Goal: Share content

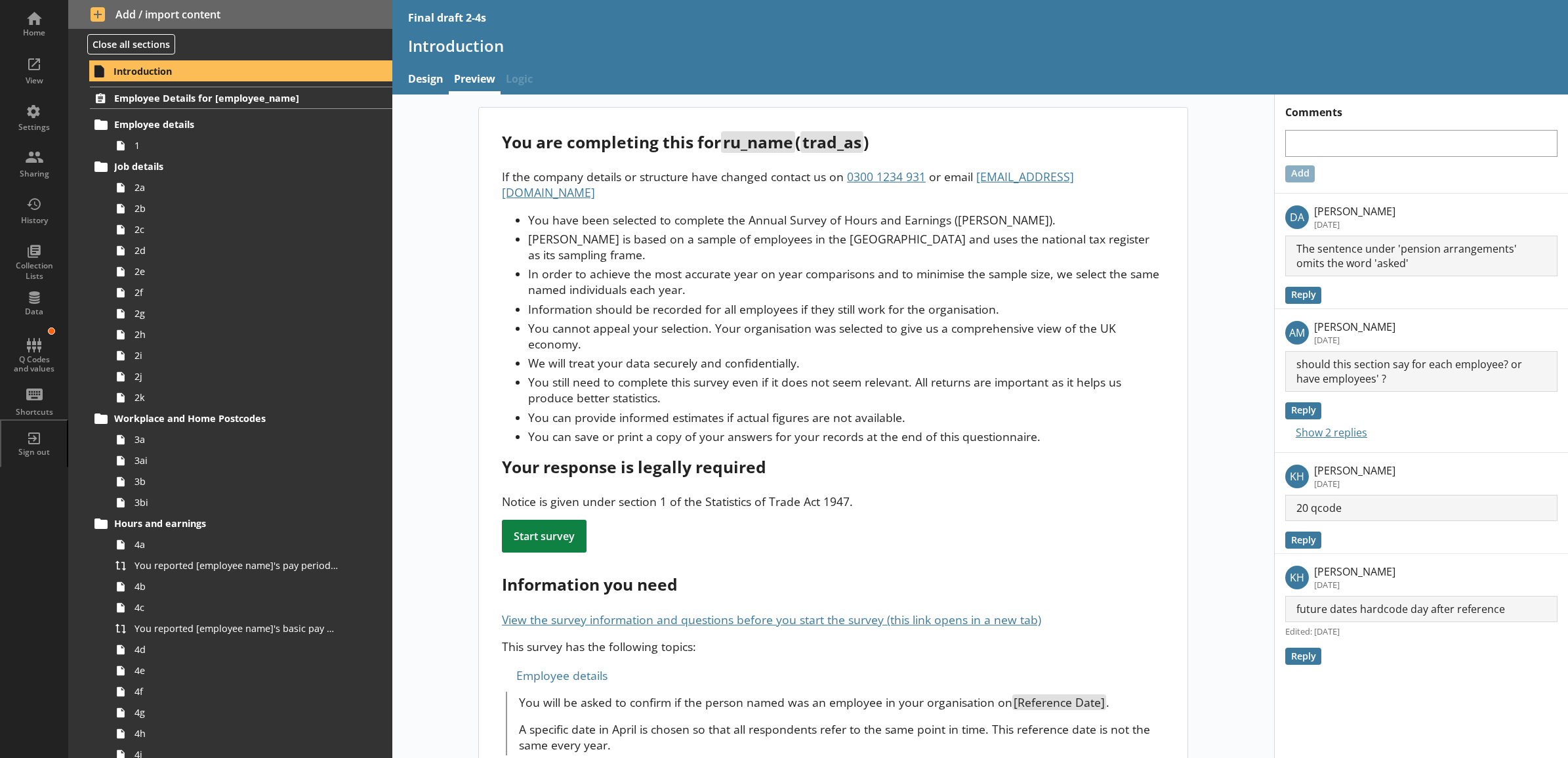
click at [869, 326] on li "You cannot appeal your selection. Your organisation was selected to give us a c…" at bounding box center [846, 336] width 635 height 32
click at [528, 212] on li "You have been selected to complete the Annual Survey of Hours and Earnings ([PE…" at bounding box center [846, 220] width 635 height 16
click at [49, 172] on div "Sharing" at bounding box center [34, 174] width 46 height 11
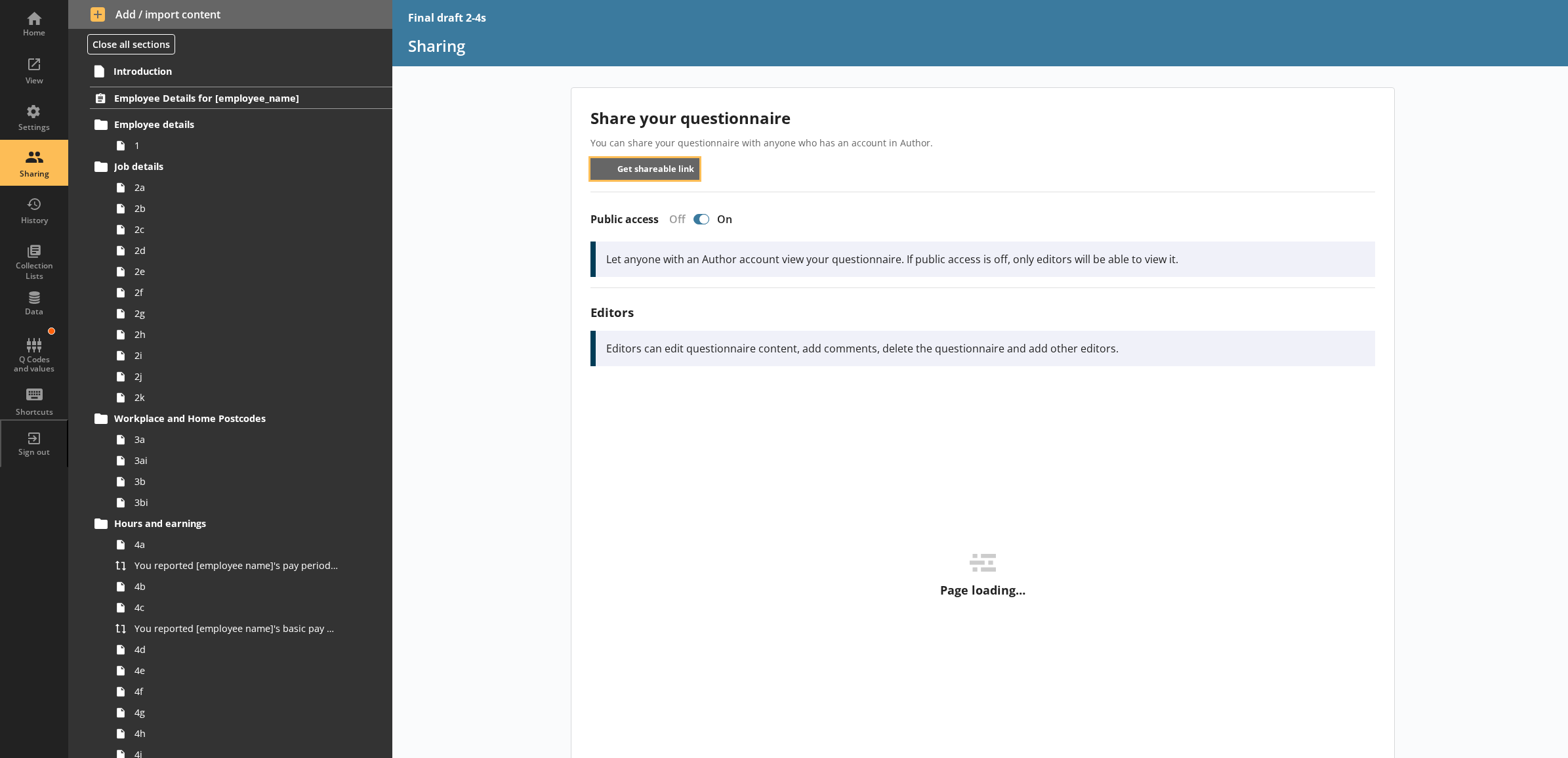
click at [595, 168] on button "Get shareable link" at bounding box center [645, 169] width 110 height 22
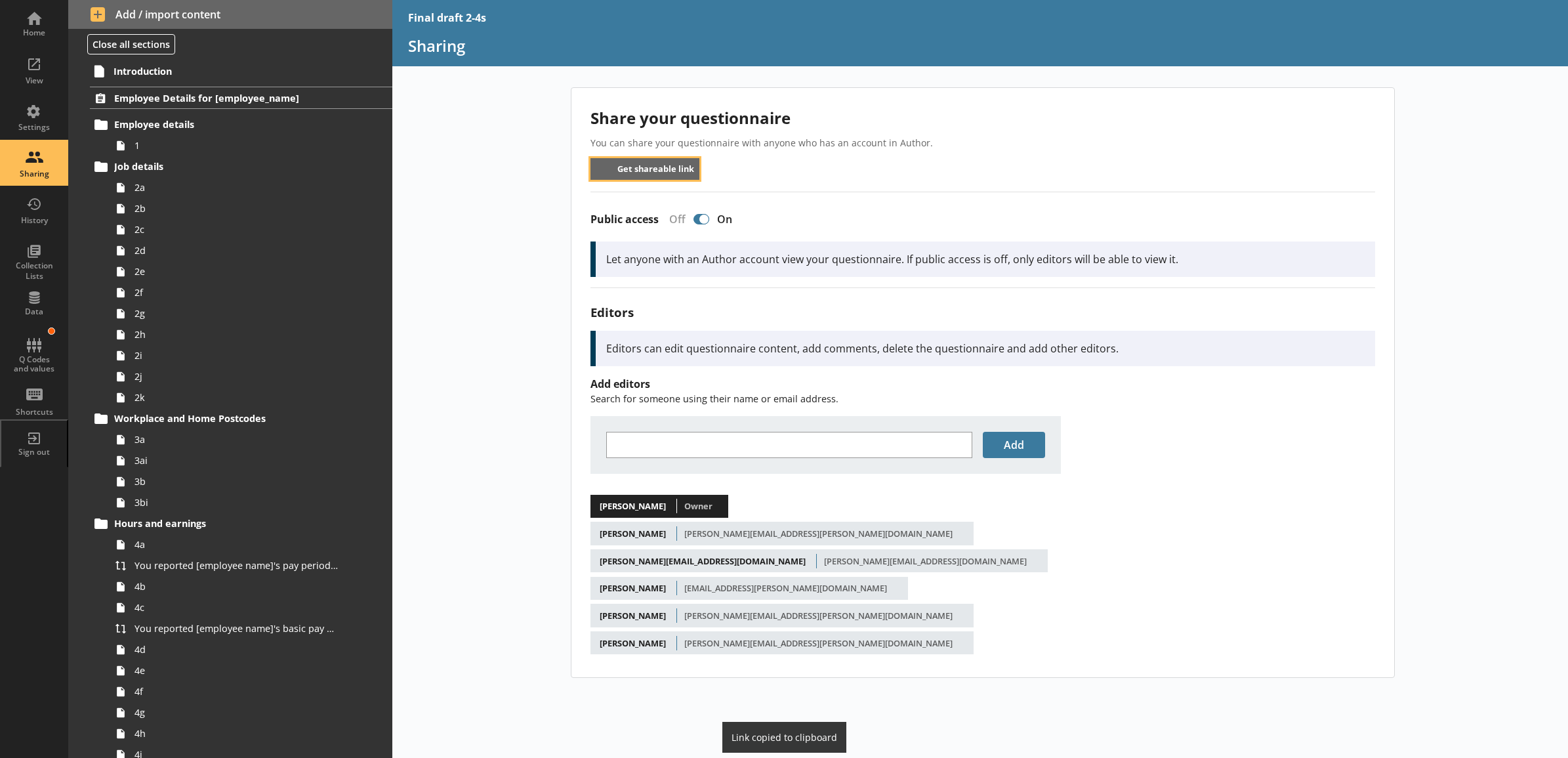
click at [611, 165] on button "Get shareable link" at bounding box center [645, 169] width 110 height 22
click at [545, 192] on div "Share your questionnaire You can share your questionnaire with anyone who has a…" at bounding box center [980, 423] width 1176 height 671
click at [1143, 198] on div "Public access Off On Let anyone with an Author account view your questionnaire.…" at bounding box center [983, 240] width 785 height 97
click at [631, 172] on button "Get shareable link" at bounding box center [645, 169] width 110 height 22
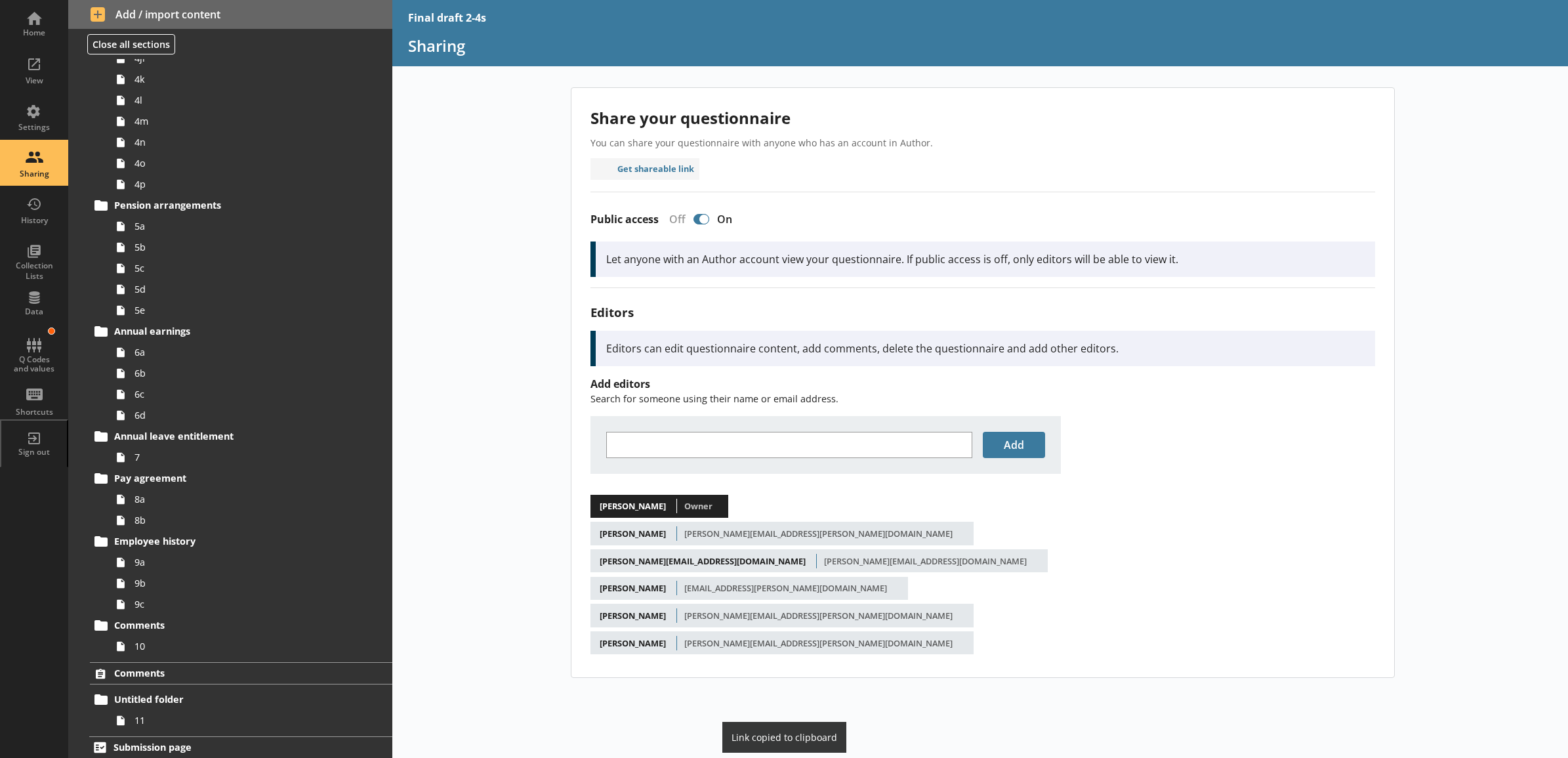
scroll to position [745, 0]
click at [488, 291] on div "Share your questionnaire You can share your questionnaire with anyone who has a…" at bounding box center [980, 423] width 1176 height 671
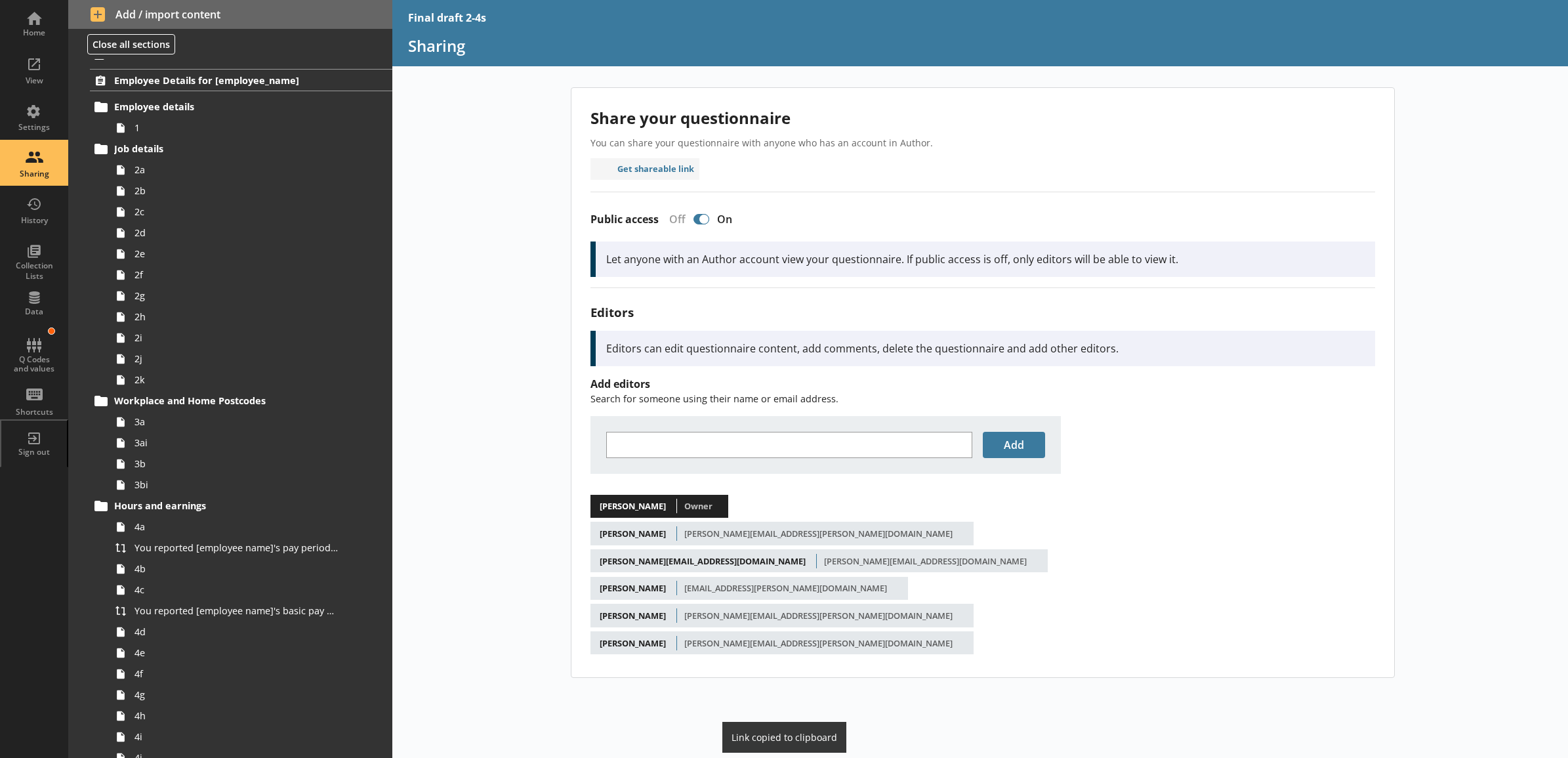
scroll to position [0, 0]
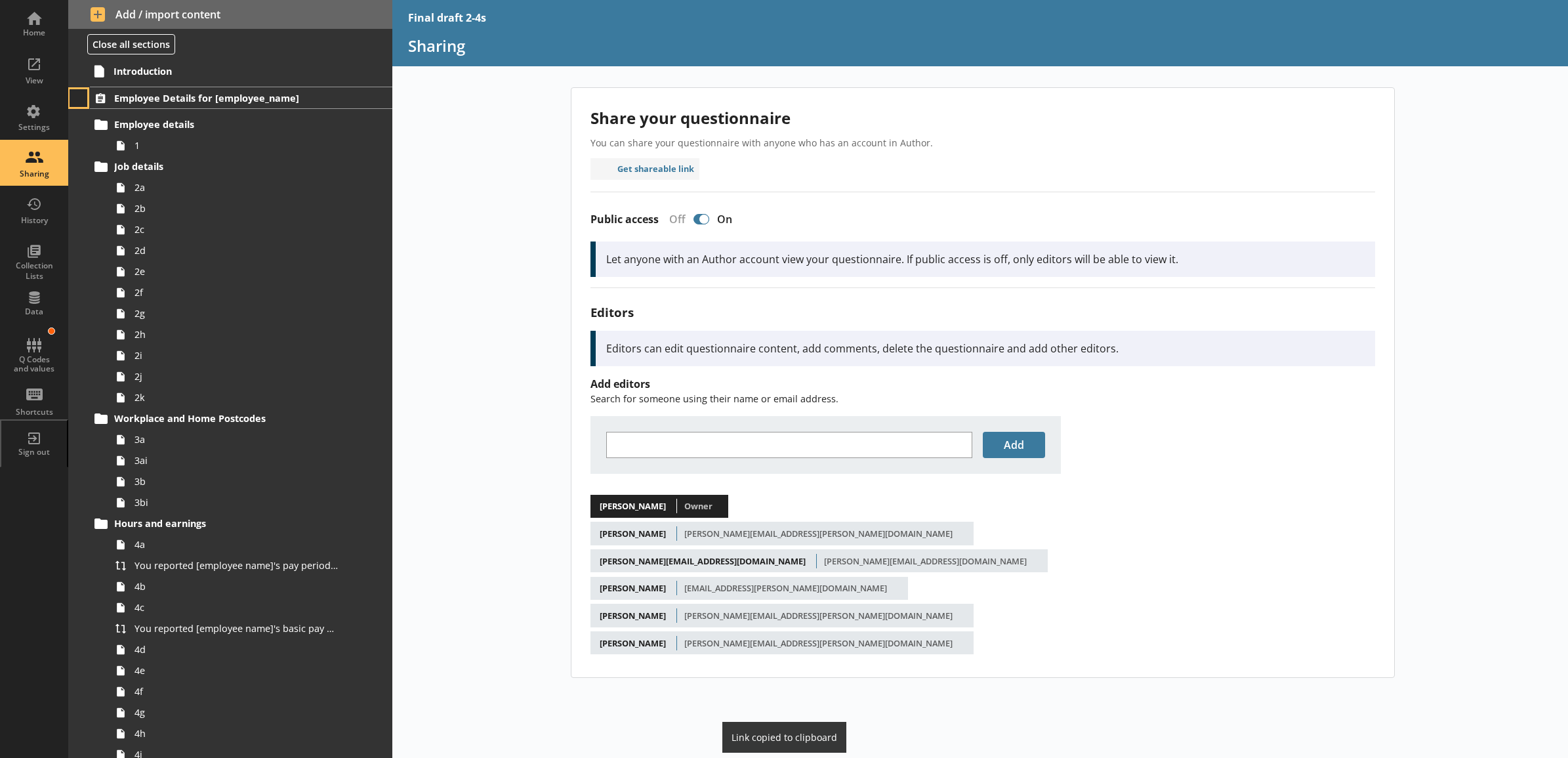
click at [87, 103] on button at bounding box center [79, 99] width 18 height 18
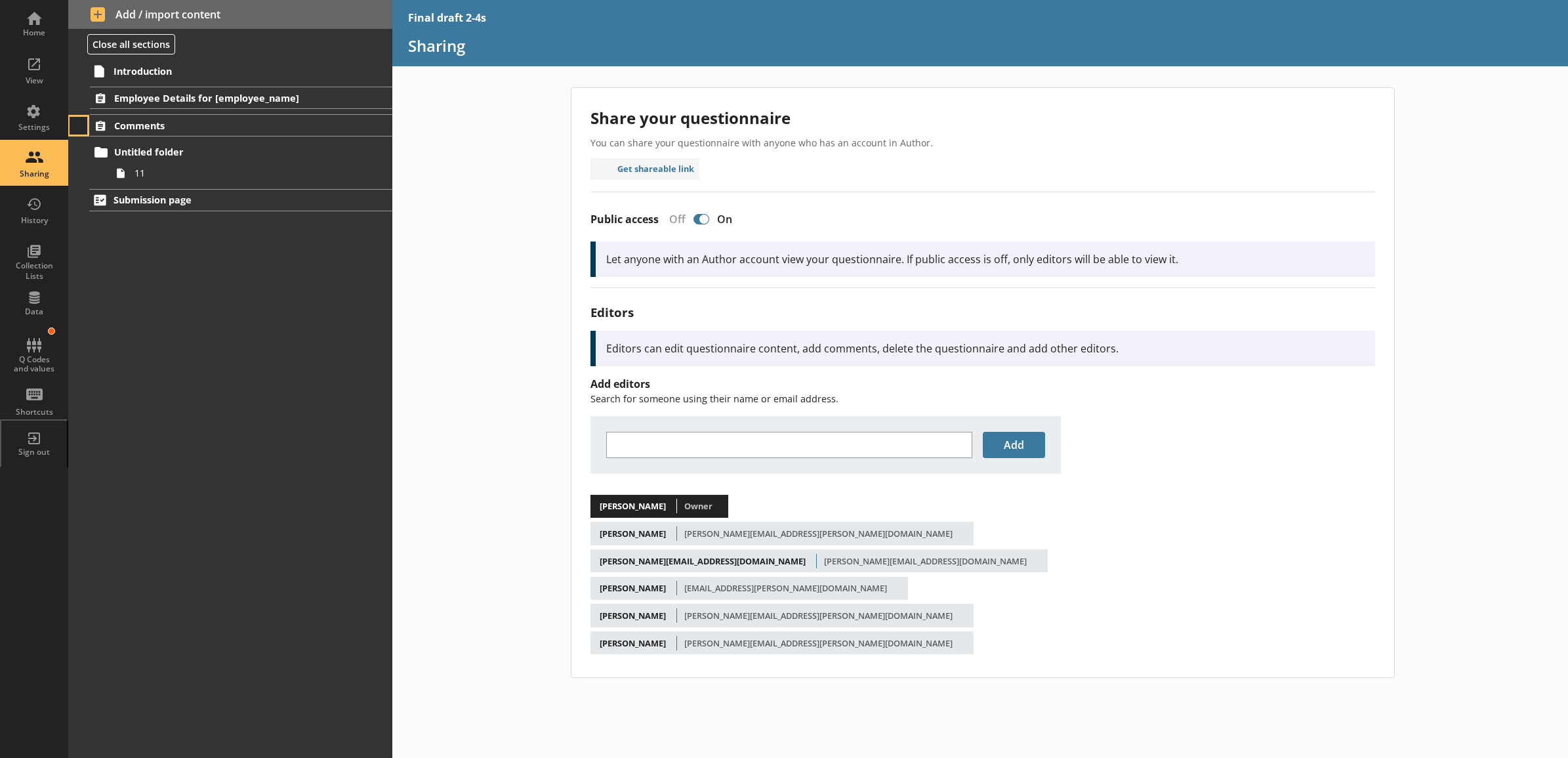
click at [83, 122] on button at bounding box center [79, 126] width 18 height 18
click at [427, 299] on div "Share your questionnaire You can share your questionnaire with anyone who has a…" at bounding box center [980, 423] width 1176 height 671
click at [447, 293] on div "Share your questionnaire You can share your questionnaire with anyone who has a…" at bounding box center [980, 423] width 1176 height 671
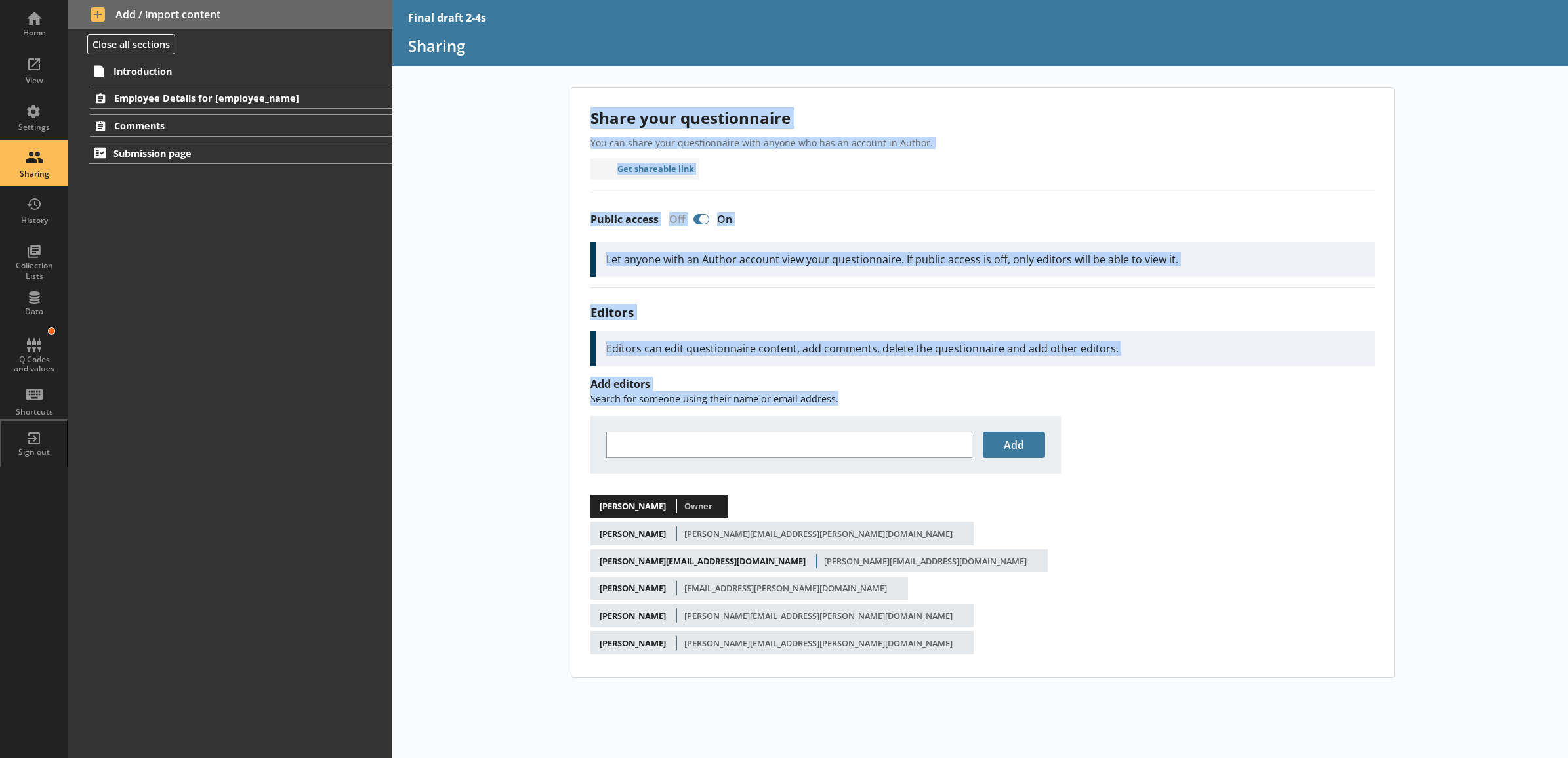
drag, startPoint x: 837, startPoint y: 405, endPoint x: 580, endPoint y: 126, distance: 379.3
click at [580, 126] on div "Share your questionnaire You can share your questionnaire with anyone who has a…" at bounding box center [983, 383] width 823 height 590
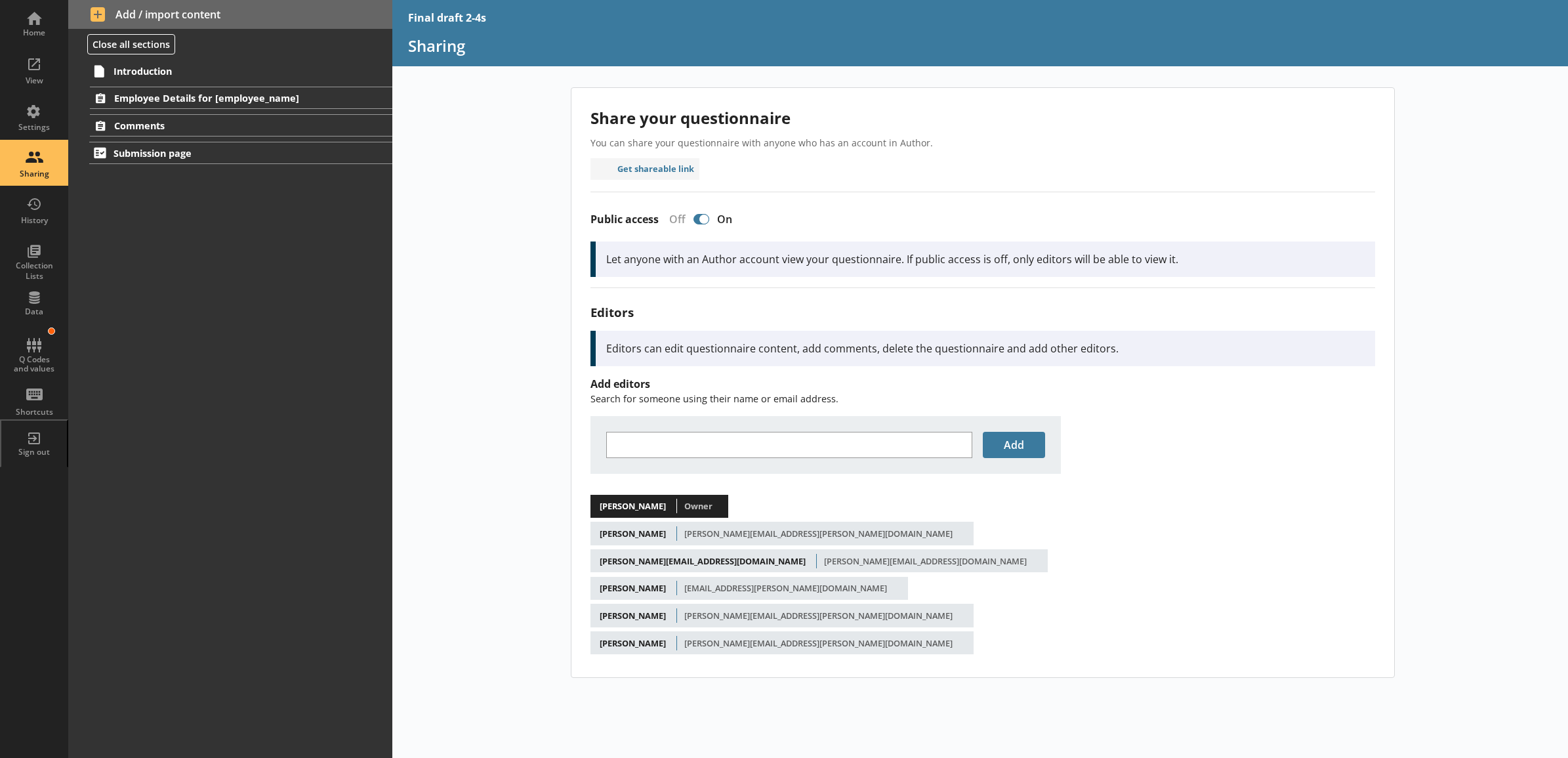
click at [1113, 158] on div "Share your questionnaire You can share your questionnaire with anyone who has a…" at bounding box center [983, 383] width 823 height 590
click at [686, 178] on button "Get shareable link" at bounding box center [645, 169] width 110 height 22
click at [687, 158] on button "Get shareable link" at bounding box center [645, 169] width 110 height 22
click at [640, 172] on button "Get shareable link" at bounding box center [645, 169] width 110 height 22
click at [487, 284] on div "Share your questionnaire You can share your questionnaire with anyone who has a…" at bounding box center [980, 423] width 1176 height 671
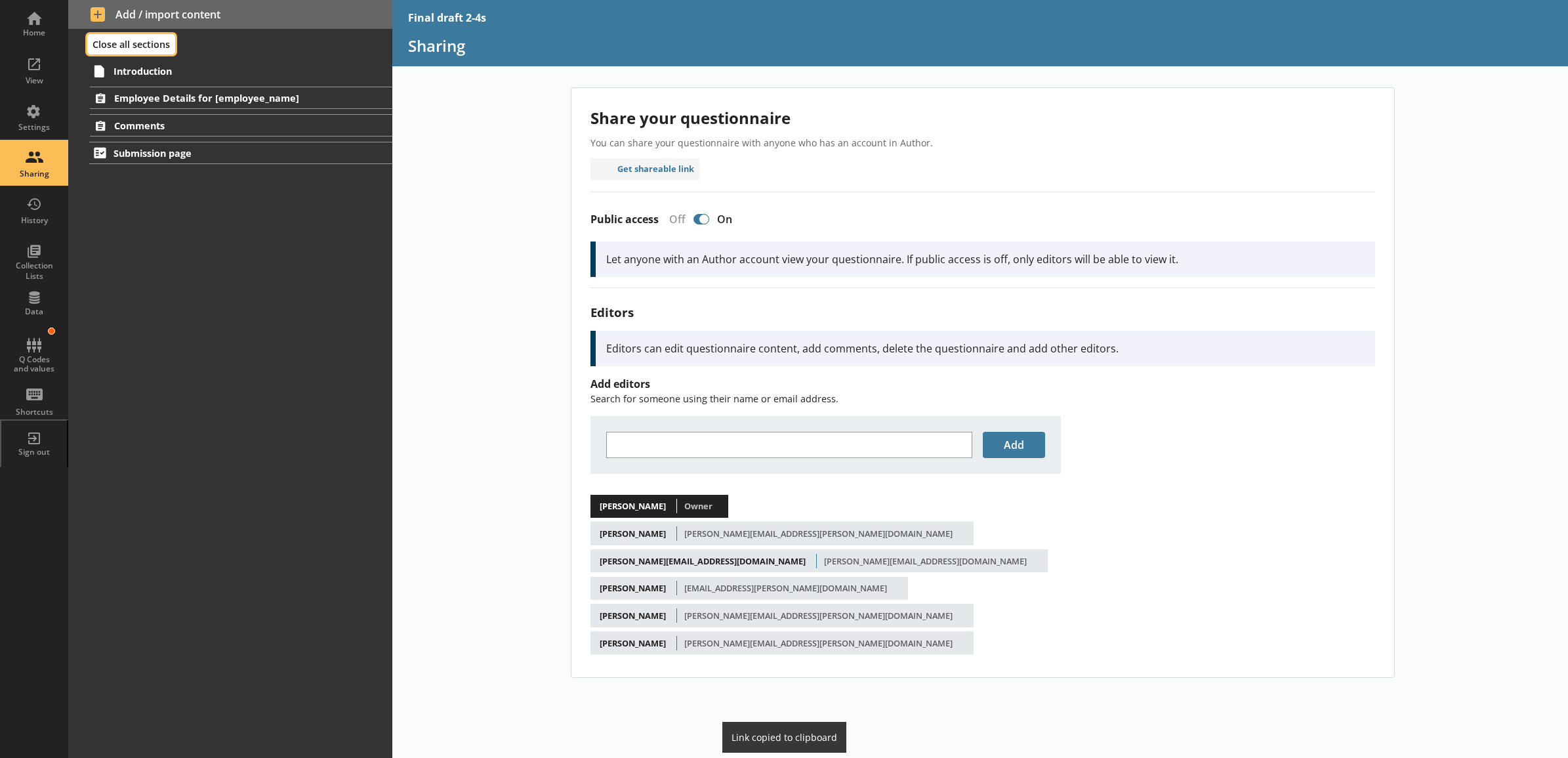
click at [103, 41] on button "Close all sections" at bounding box center [131, 44] width 88 height 20
click at [123, 41] on button "Open all sections" at bounding box center [131, 44] width 88 height 20
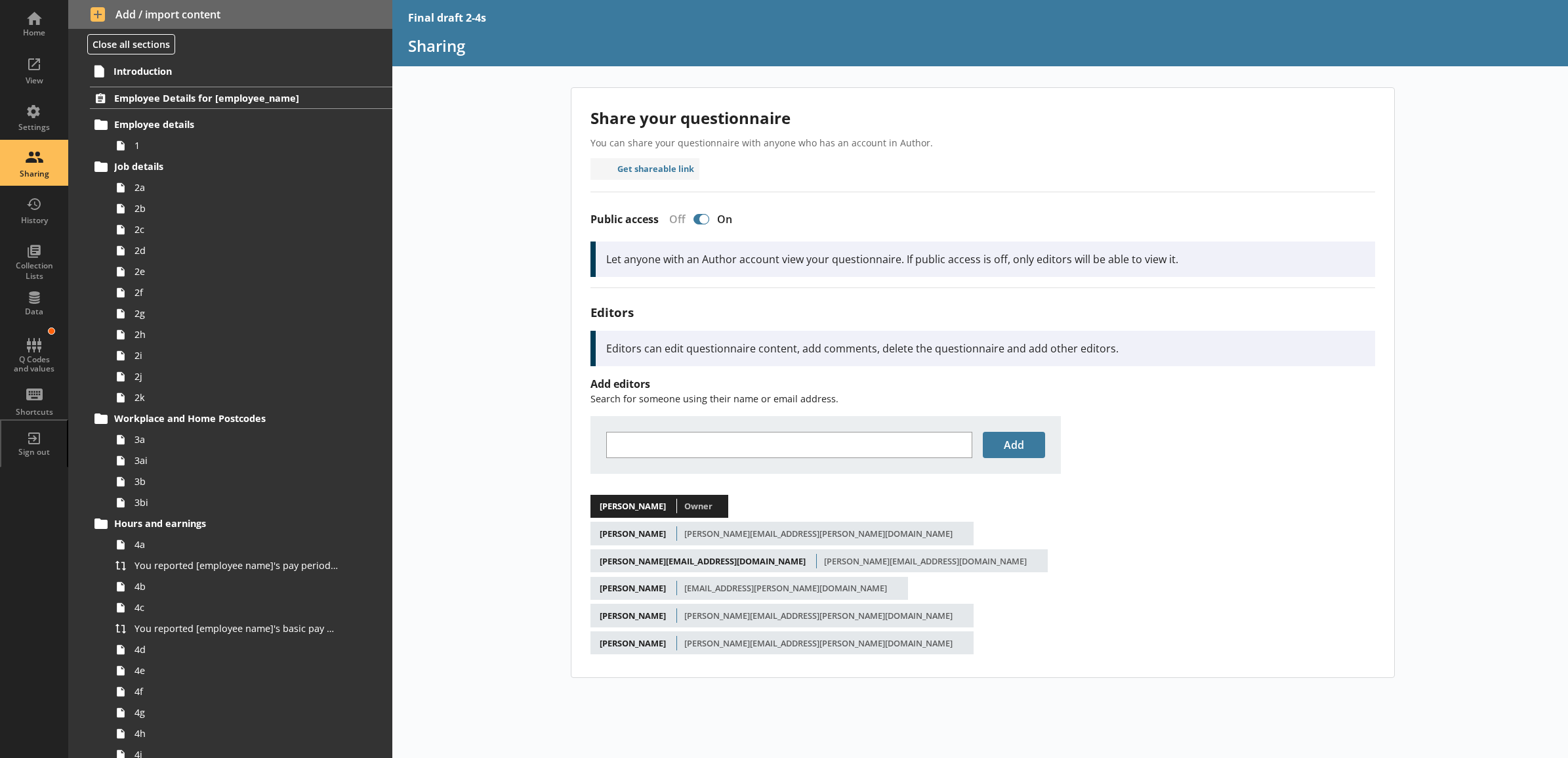
click at [450, 113] on div "Share your questionnaire You can share your questionnaire with anyone who has a…" at bounding box center [980, 423] width 1176 height 671
click at [630, 165] on button "Get shareable link" at bounding box center [645, 169] width 110 height 22
click at [862, 179] on div "Share your questionnaire You can share your questionnaire with anyone who has a…" at bounding box center [983, 383] width 823 height 590
click at [519, 205] on div "Share your questionnaire You can share your questionnaire with anyone who has a…" at bounding box center [980, 423] width 1176 height 671
click at [679, 184] on div "Share your questionnaire You can share your questionnaire with anyone who has a…" at bounding box center [983, 383] width 823 height 590
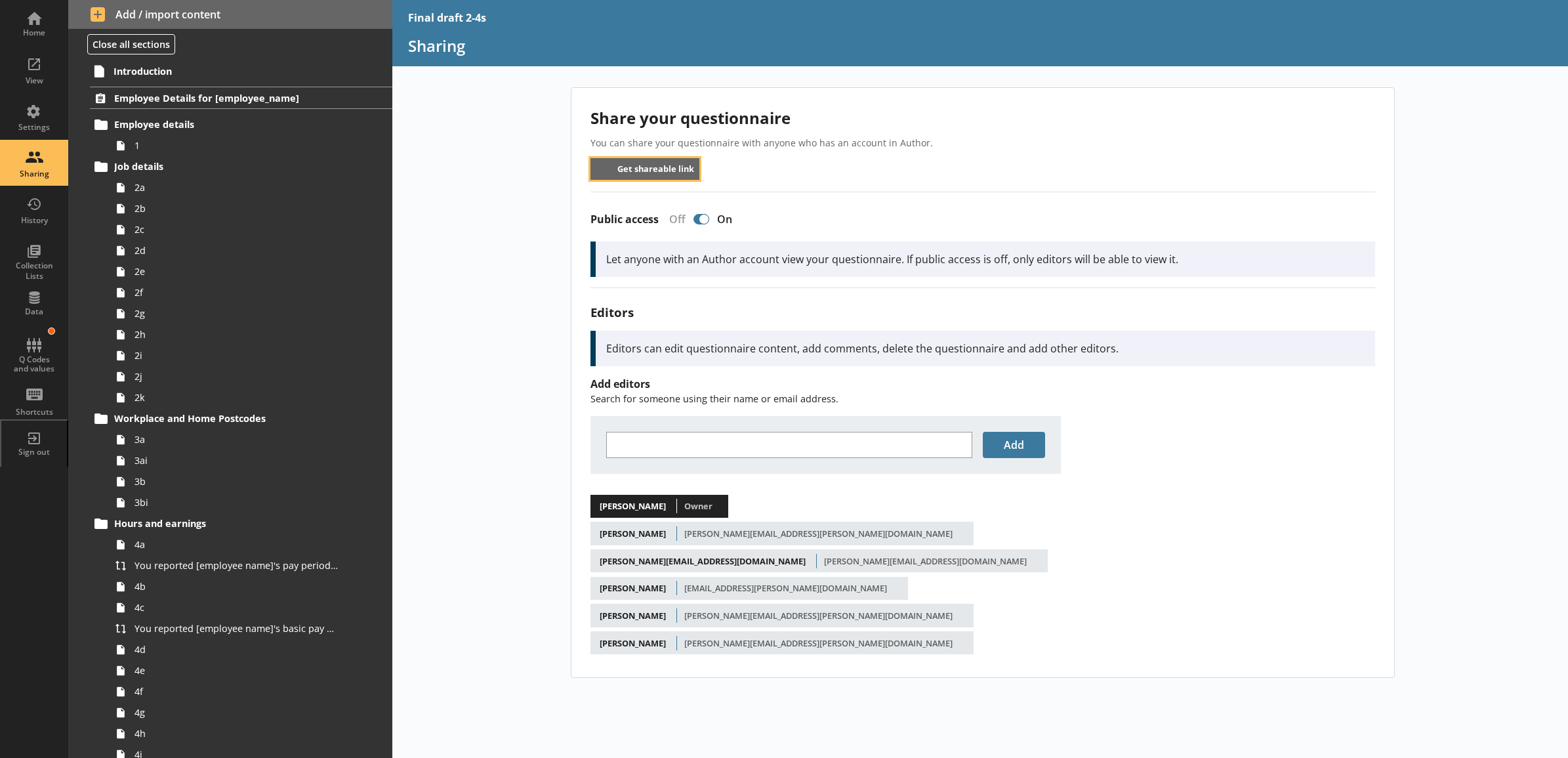
click at [676, 173] on button "Get shareable link" at bounding box center [645, 169] width 110 height 22
click at [575, 221] on div "Share your questionnaire You can share your questionnaire with anyone who has a…" at bounding box center [983, 383] width 823 height 590
click at [634, 171] on button "Get shareable link" at bounding box center [645, 169] width 110 height 22
click at [638, 168] on button "Get shareable link" at bounding box center [645, 169] width 110 height 22
click at [526, 353] on div "Share your questionnaire You can share your questionnaire with anyone who has a…" at bounding box center [980, 423] width 1176 height 671
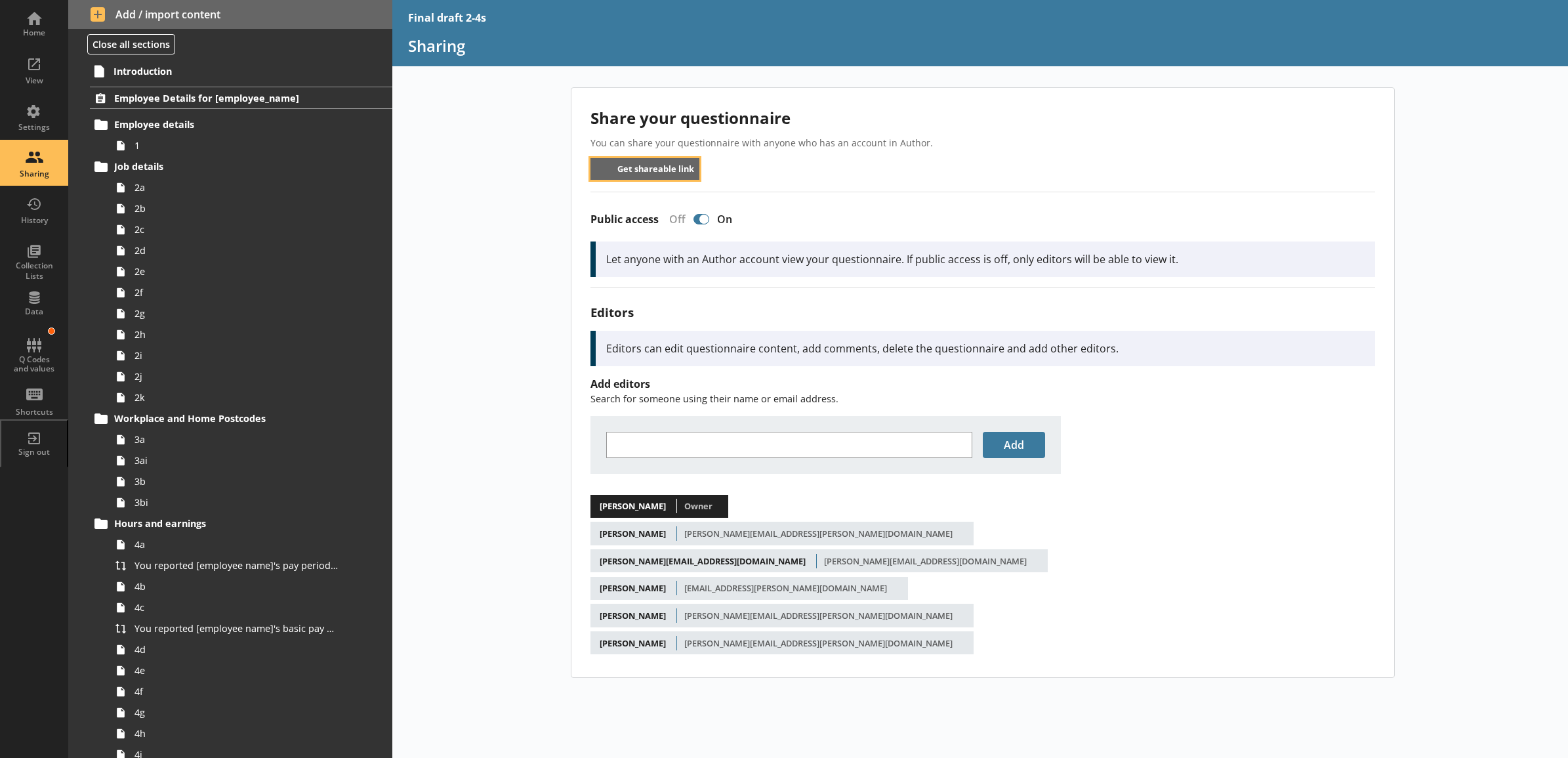
click at [670, 168] on button "Get shareable link" at bounding box center [645, 169] width 110 height 22
click at [80, 102] on button at bounding box center [79, 99] width 18 height 18
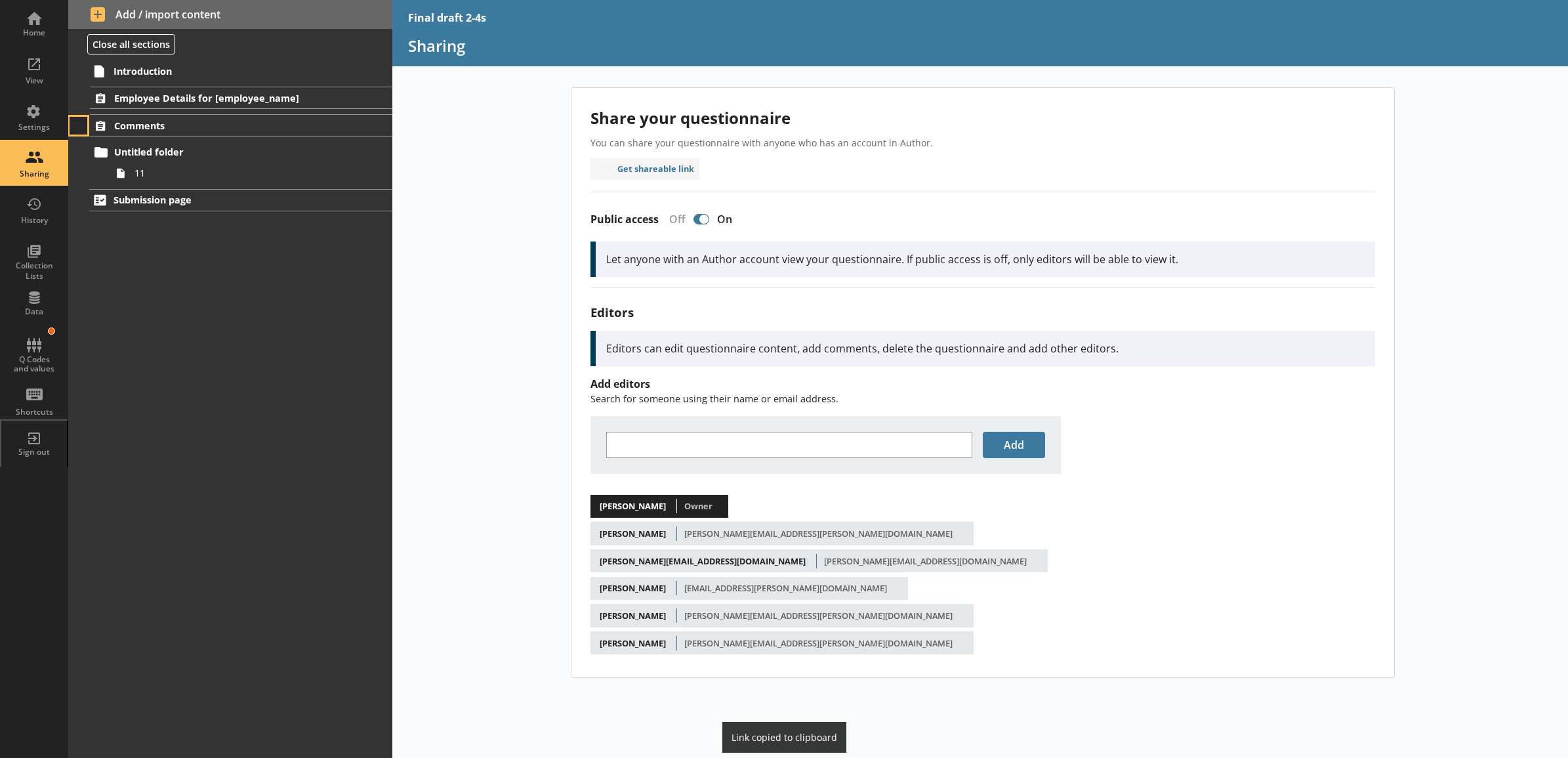
click at [79, 129] on button at bounding box center [79, 126] width 18 height 18
click at [248, 287] on div "Introduction Employee Details for [employee_name] Employee details 1 Job detail…" at bounding box center [230, 408] width 324 height 699
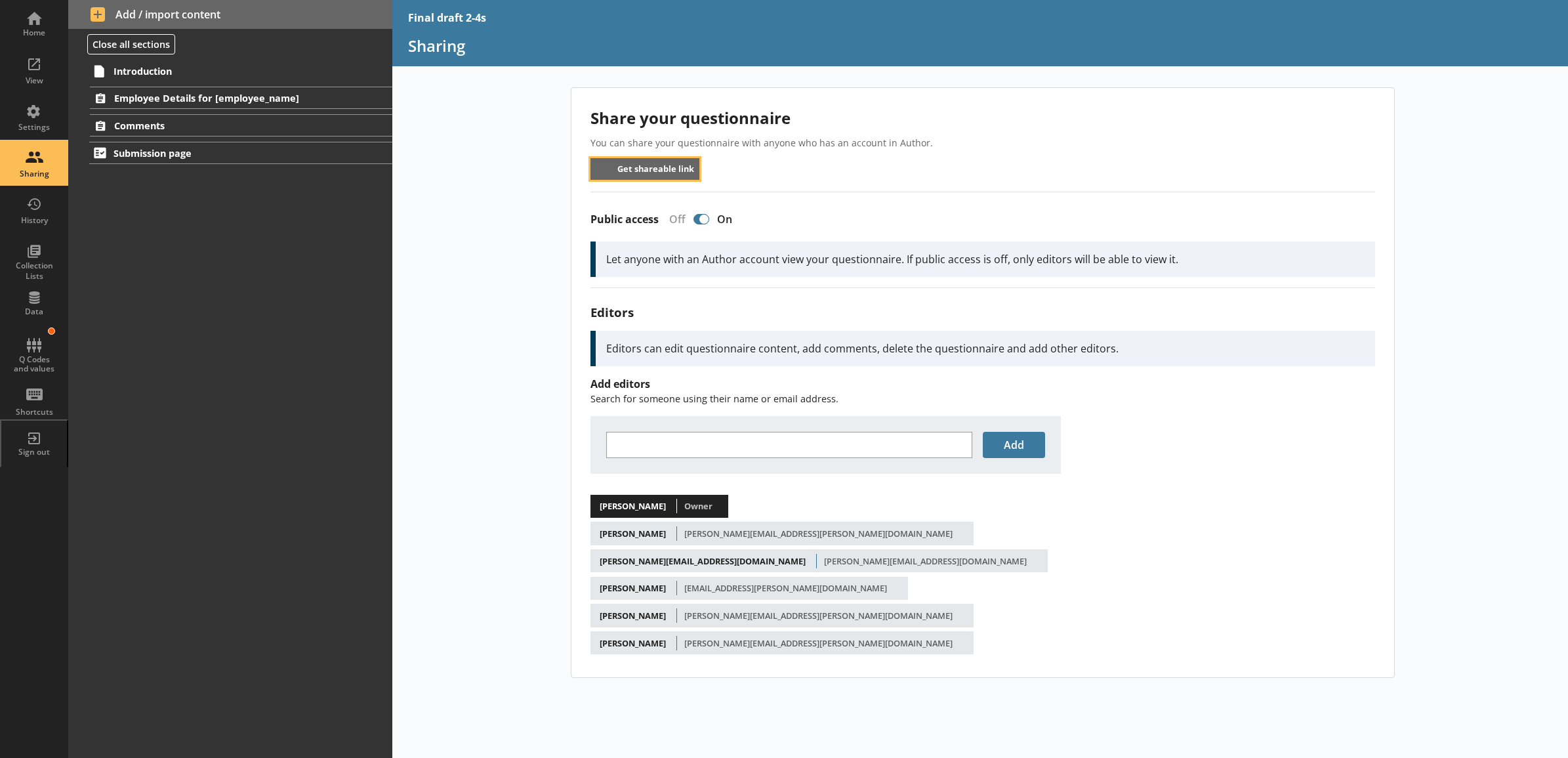
click at [647, 176] on button "Get shareable link" at bounding box center [645, 169] width 110 height 22
click at [586, 270] on div "Share your questionnaire You can share your questionnaire with anyone who has a…" at bounding box center [983, 383] width 823 height 590
click at [1103, 627] on li "[PERSON_NAME] [PERSON_NAME][EMAIL_ADDRESS][PERSON_NAME][DOMAIN_NAME]" at bounding box center [983, 615] width 785 height 23
click at [548, 172] on div "Share your questionnaire You can share your questionnaire with anyone who has a…" at bounding box center [980, 423] width 1176 height 671
click at [504, 128] on div "Share your questionnaire You can share your questionnaire with anyone who has a…" at bounding box center [980, 423] width 1176 height 671
